Goal: Transaction & Acquisition: Purchase product/service

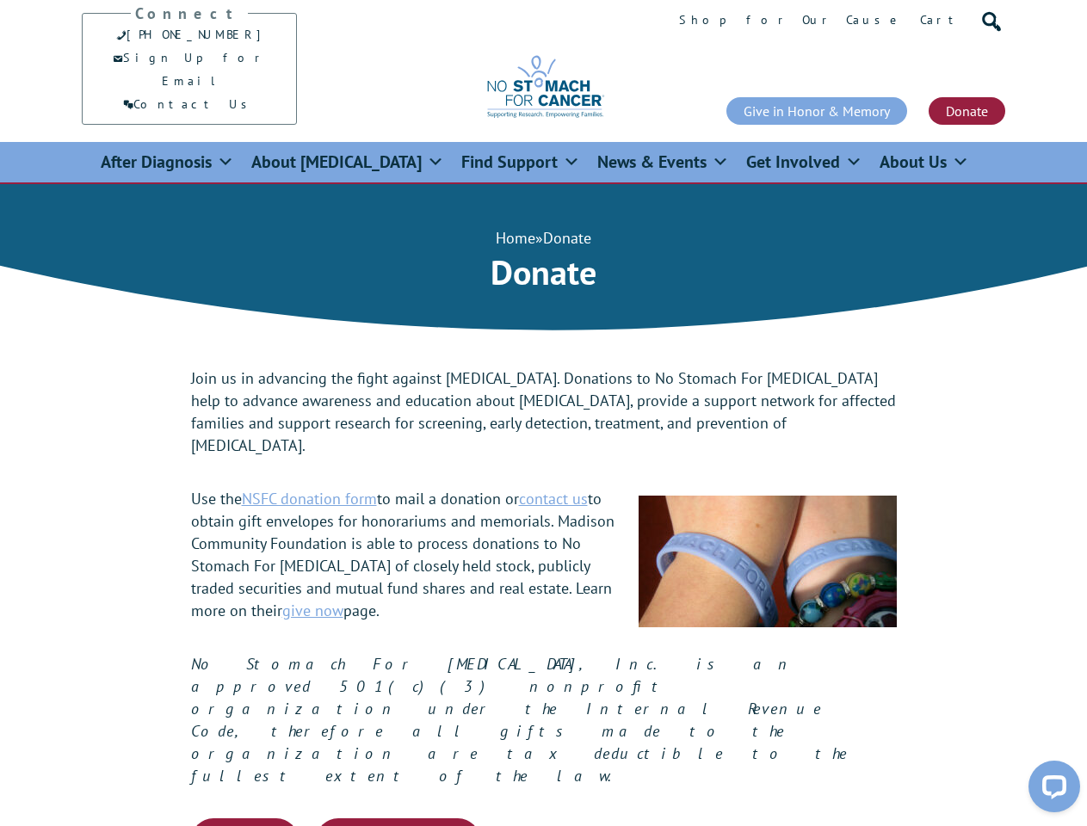
click at [987, 19] on span at bounding box center [987, 17] width 17 height 17
click at [398, 818] on button "Donate Now, Pay Later" at bounding box center [398, 840] width 164 height 45
